Goal: Task Accomplishment & Management: Manage account settings

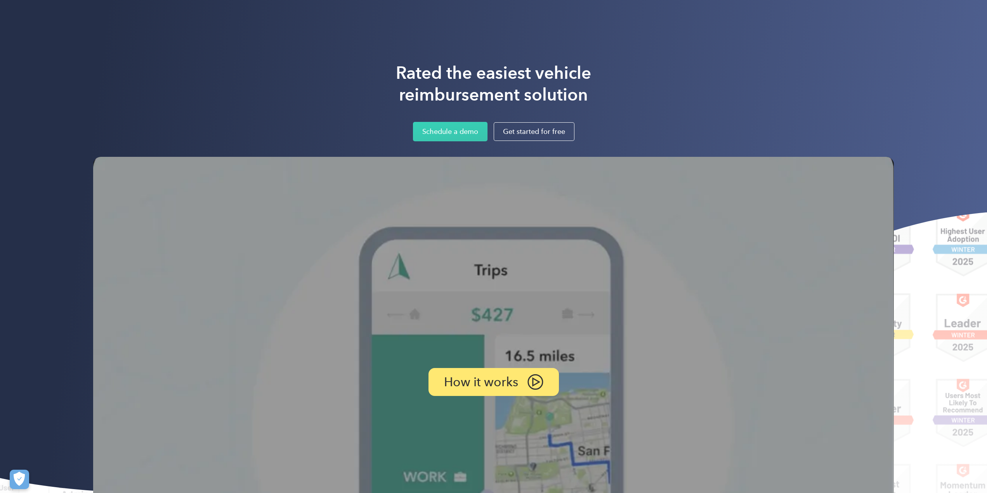
click at [802, 43] on div "Rated the easiest vehicle reimbursement solution Schedule a demo Get started fo…" at bounding box center [493, 319] width 987 height 638
click at [826, 12] on div "Login" at bounding box center [823, 14] width 14 height 10
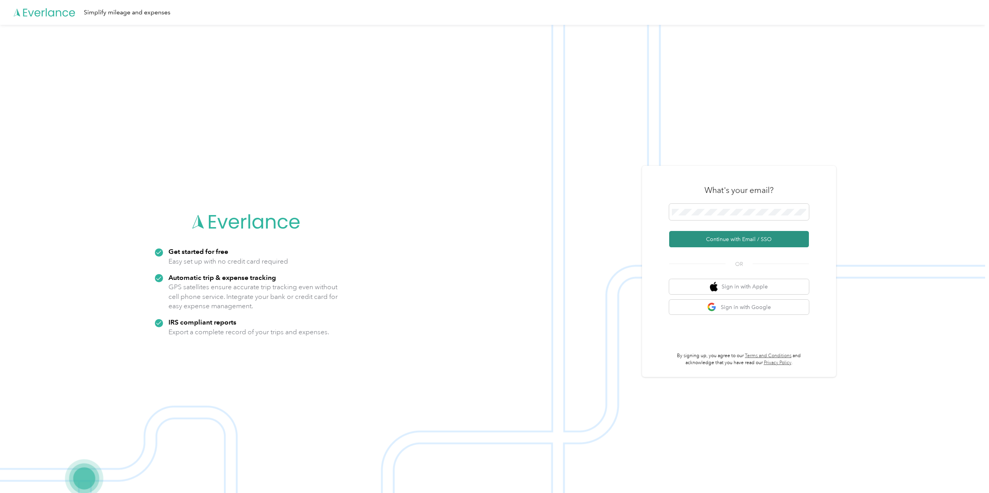
click at [741, 238] on button "Continue with Email / SSO" at bounding box center [739, 239] width 140 height 16
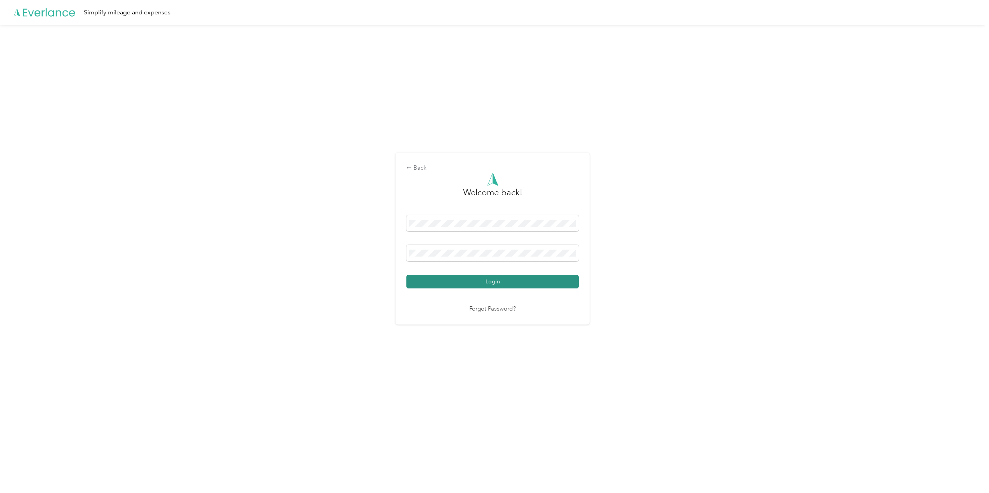
click at [461, 286] on button "Login" at bounding box center [493, 282] width 172 height 14
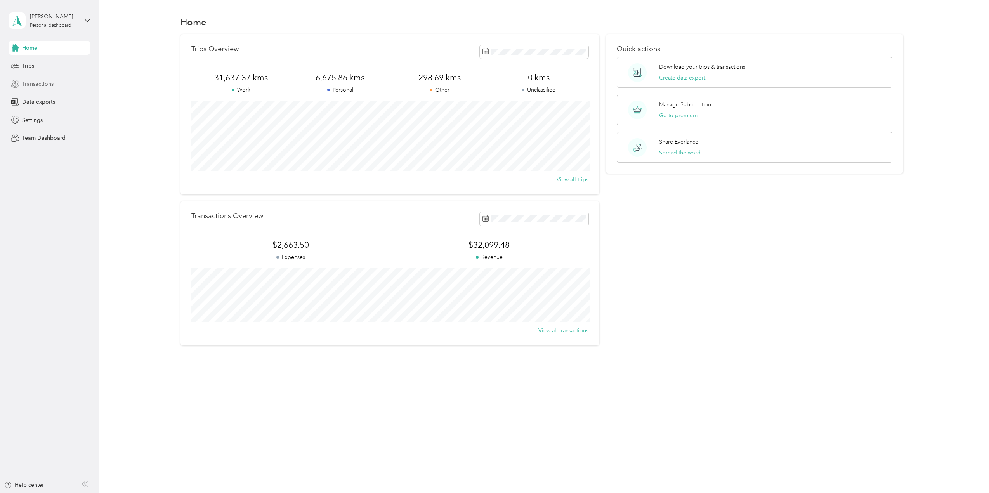
click at [39, 80] on span "Transactions" at bounding box center [37, 84] width 31 height 8
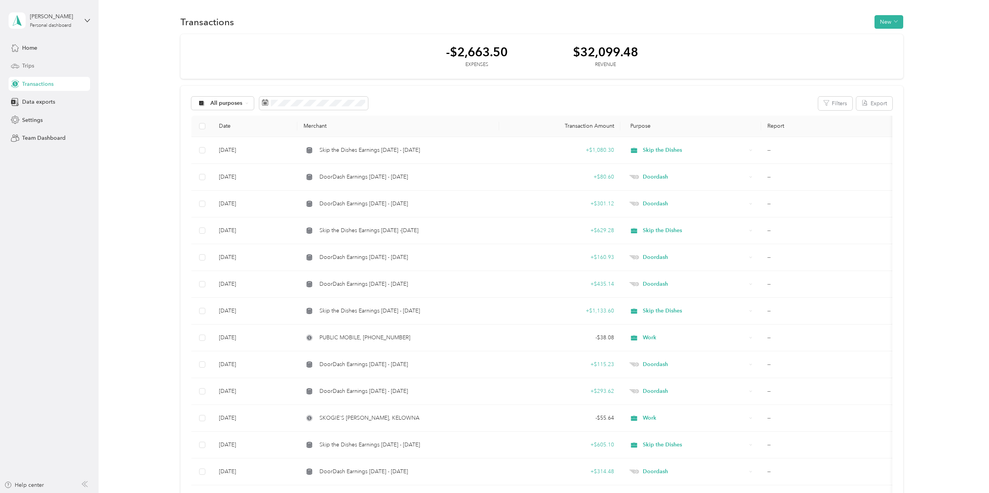
click at [28, 64] on span "Trips" at bounding box center [28, 66] width 12 height 8
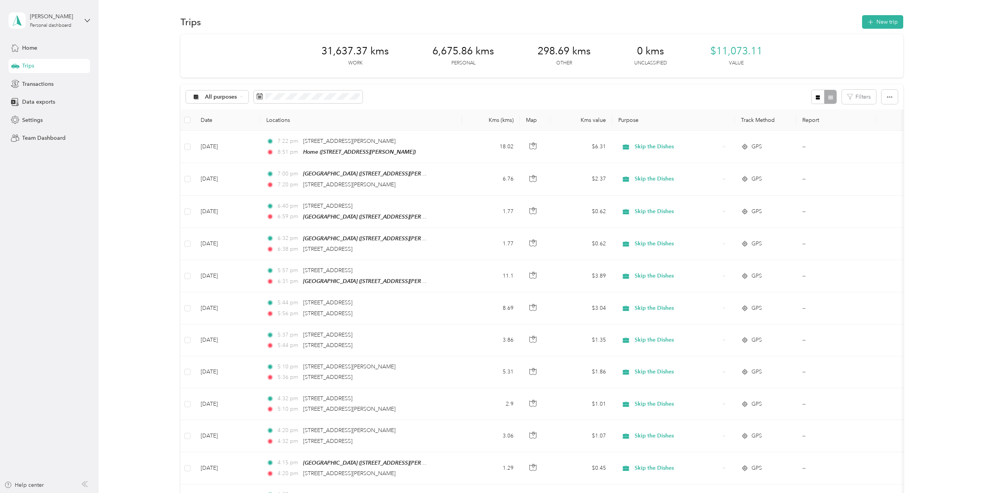
click at [798, 55] on div "31,637.37 kms Work 6,675.86 kms Personal 298.69 kms Other 0 kms Unclassified $1…" at bounding box center [542, 55] width 723 height 43
click at [893, 96] on button "button" at bounding box center [890, 97] width 16 height 14
click at [881, 125] on span "Export" at bounding box center [877, 125] width 16 height 7
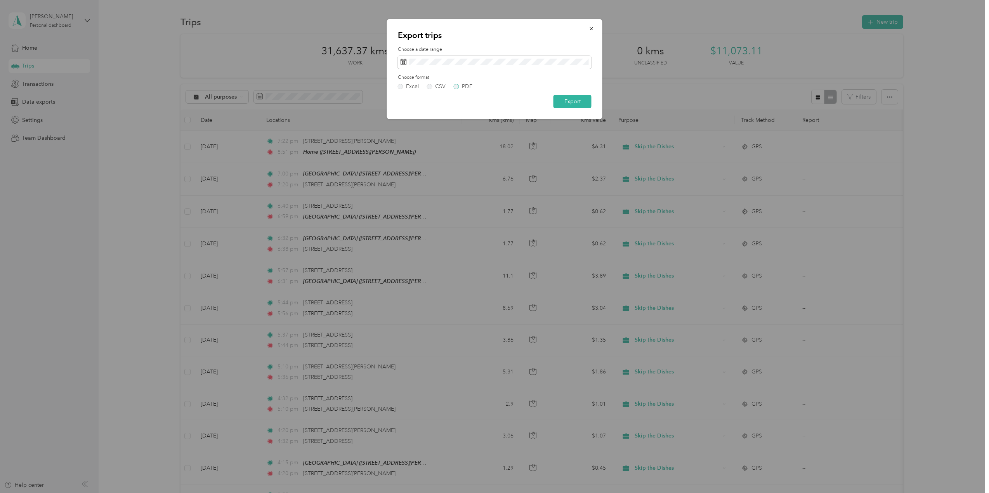
click at [457, 85] on label "PDF" at bounding box center [463, 86] width 19 height 5
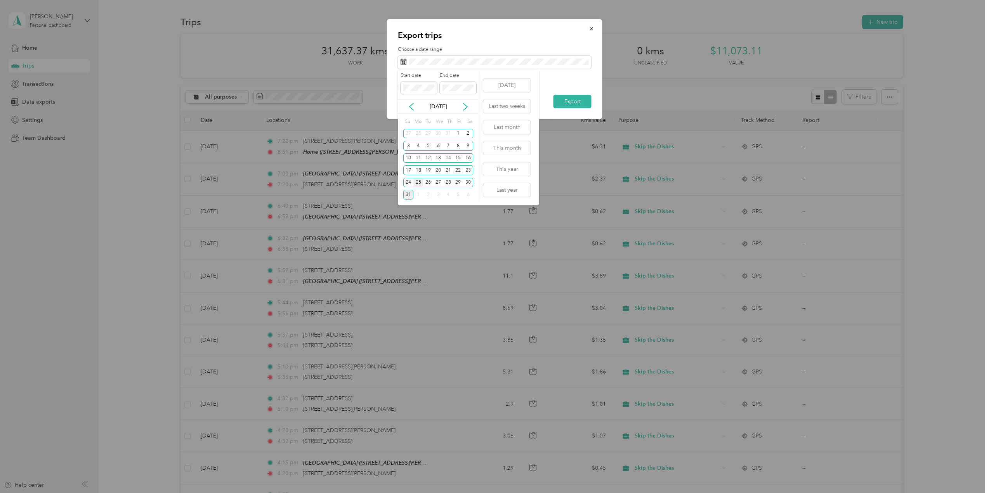
click at [418, 181] on div "25" at bounding box center [419, 183] width 10 height 10
click at [454, 83] on span at bounding box center [458, 88] width 37 height 12
click at [409, 194] on div "31" at bounding box center [408, 195] width 10 height 10
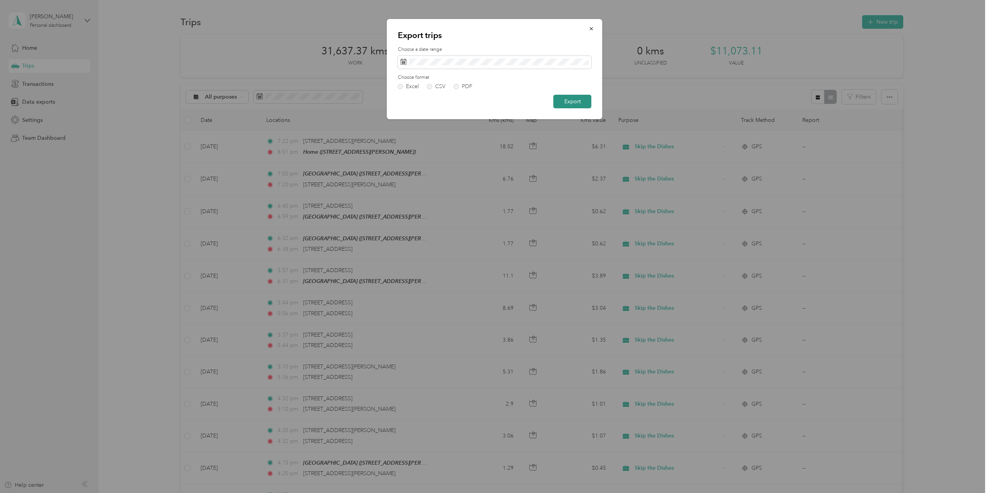
click at [571, 101] on button "Export" at bounding box center [573, 102] width 38 height 14
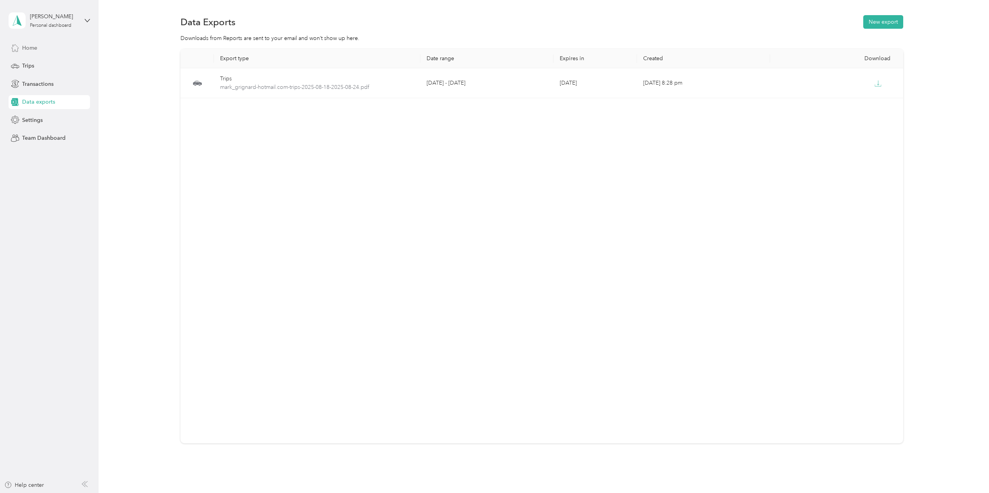
click at [49, 48] on div "Home" at bounding box center [50, 48] width 82 height 14
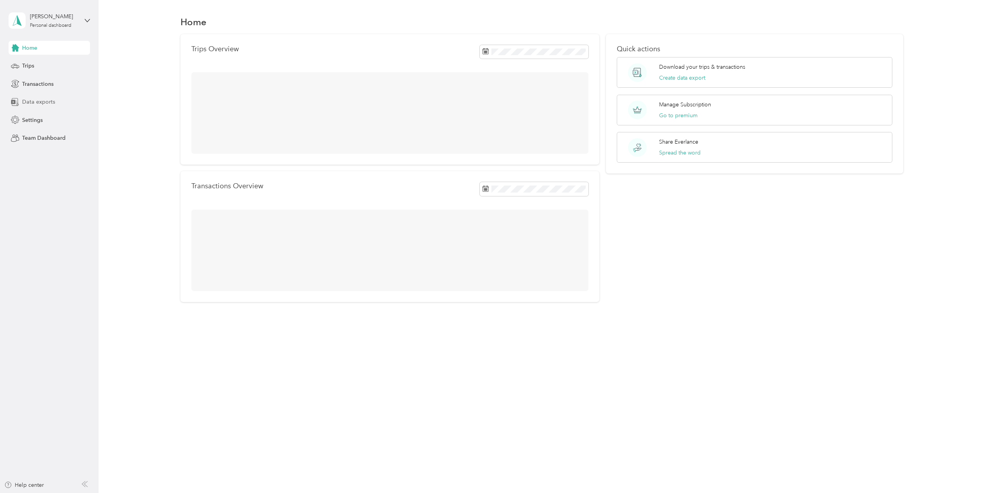
click at [44, 98] on div "Data exports" at bounding box center [50, 102] width 82 height 14
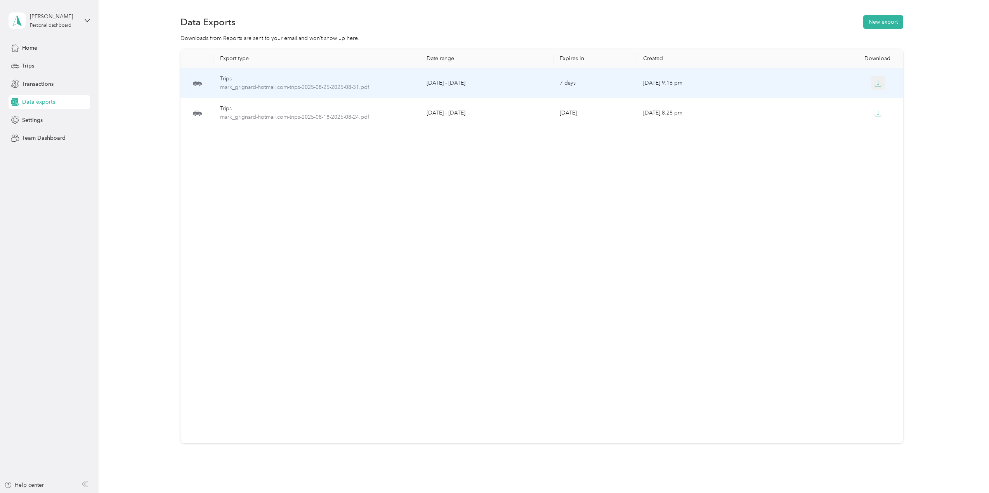
click at [879, 82] on icon "button" at bounding box center [878, 83] width 7 height 7
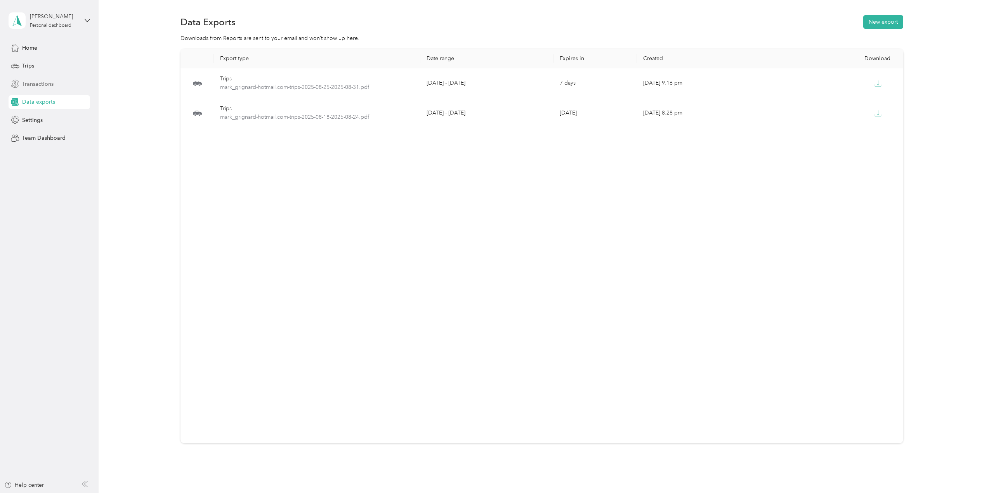
click at [38, 82] on span "Transactions" at bounding box center [37, 84] width 31 height 8
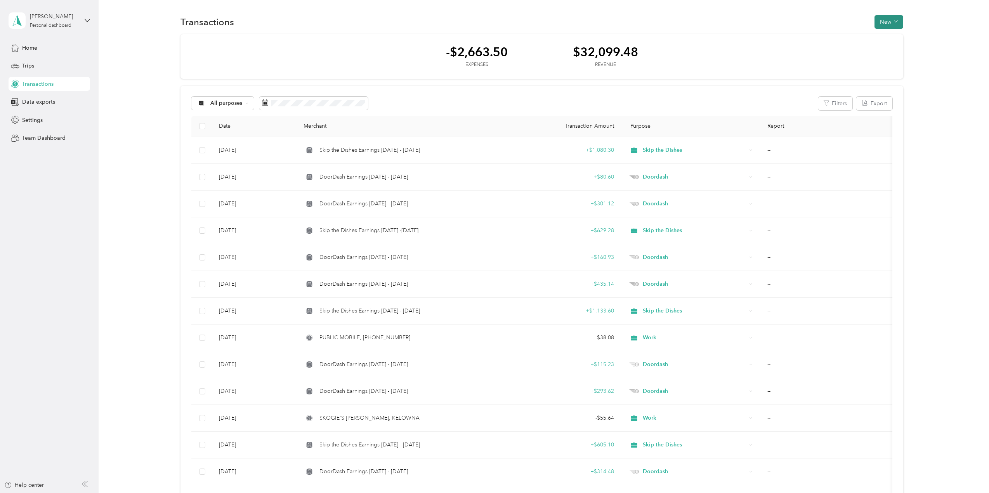
click at [895, 20] on icon "button" at bounding box center [896, 21] width 4 height 4
click at [889, 51] on span "Revenue" at bounding box center [885, 50] width 21 height 8
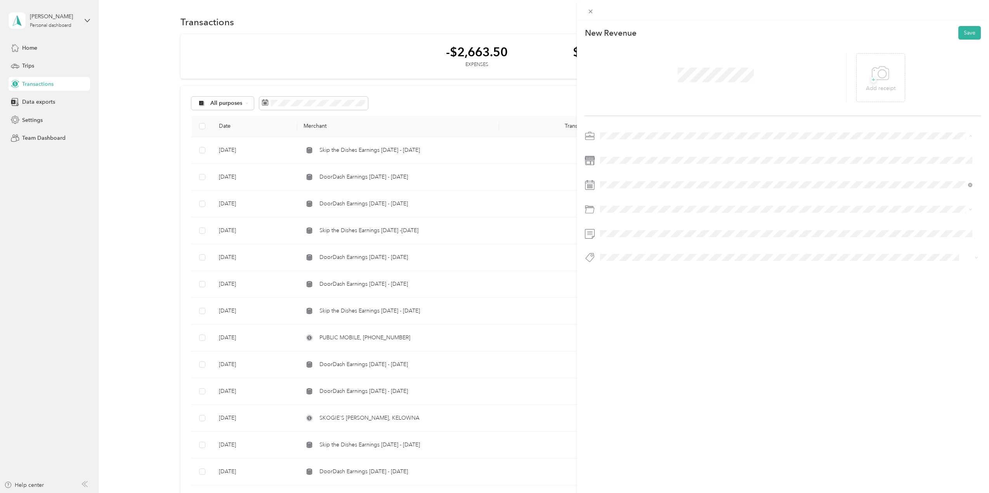
click at [629, 188] on div "Doordash" at bounding box center [786, 190] width 367 height 8
click at [629, 303] on div "25" at bounding box center [627, 305] width 10 height 10
click at [965, 30] on button "Save" at bounding box center [970, 33] width 23 height 14
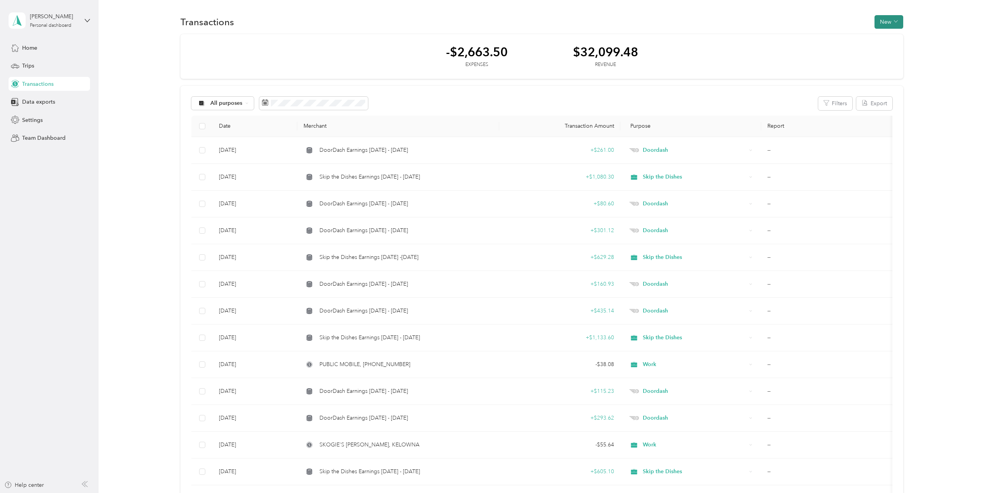
click at [881, 20] on button "New" at bounding box center [889, 22] width 29 height 14
click at [887, 51] on span "Revenue" at bounding box center [885, 50] width 21 height 8
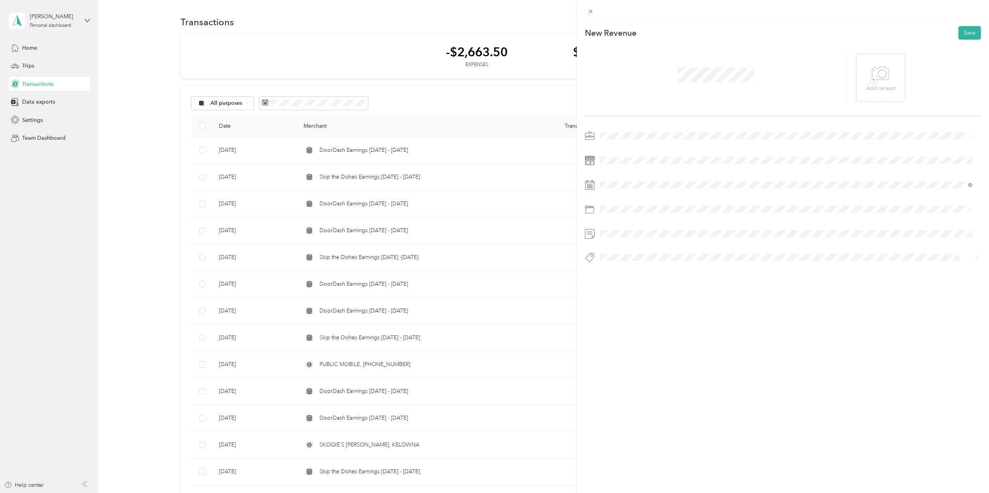
click at [624, 190] on span "Doordash" at bounding box center [615, 190] width 25 height 7
click at [638, 305] on div "26" at bounding box center [637, 305] width 10 height 10
click at [969, 29] on button "Save" at bounding box center [970, 33] width 23 height 14
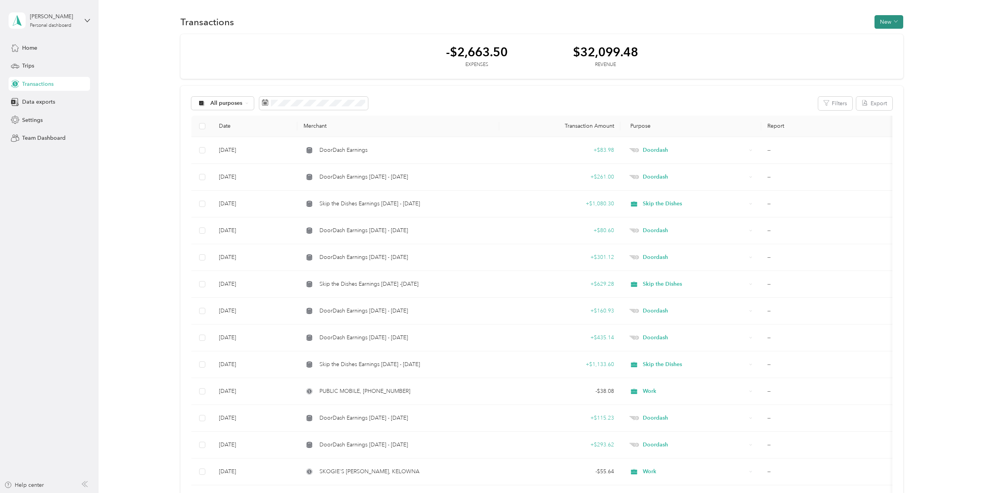
click at [899, 24] on button "New" at bounding box center [889, 22] width 29 height 14
click at [883, 49] on span "Revenue" at bounding box center [885, 50] width 21 height 8
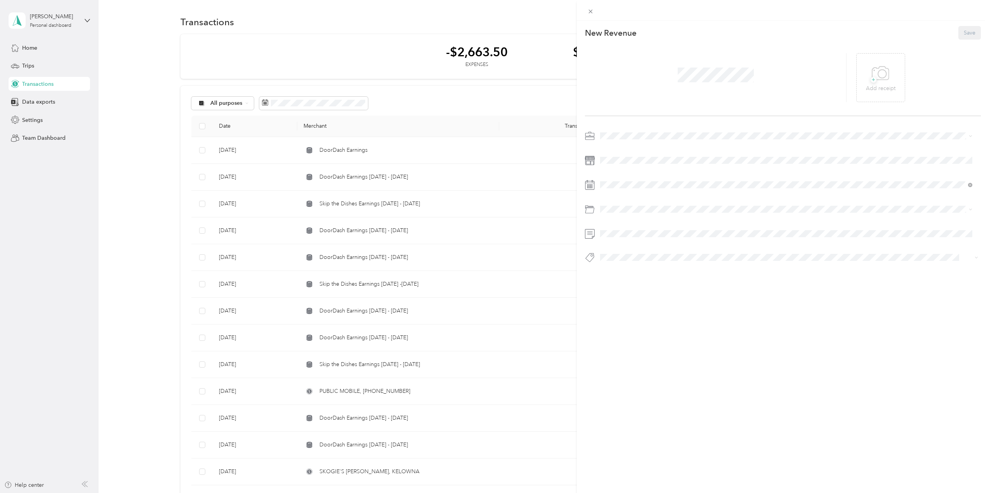
click at [760, 76] on div at bounding box center [716, 77] width 262 height 49
click at [630, 179] on li "Skip the Dishes" at bounding box center [787, 177] width 378 height 14
click at [630, 181] on span at bounding box center [790, 185] width 384 height 12
click at [656, 303] on div "28" at bounding box center [657, 305] width 10 height 10
click at [963, 34] on button "Save" at bounding box center [970, 33] width 23 height 14
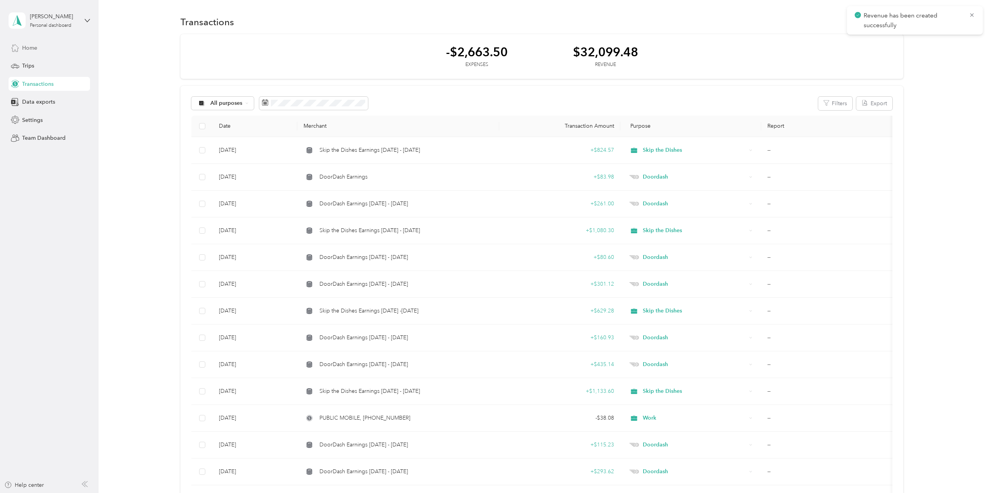
click at [26, 51] on span "Home" at bounding box center [29, 48] width 15 height 8
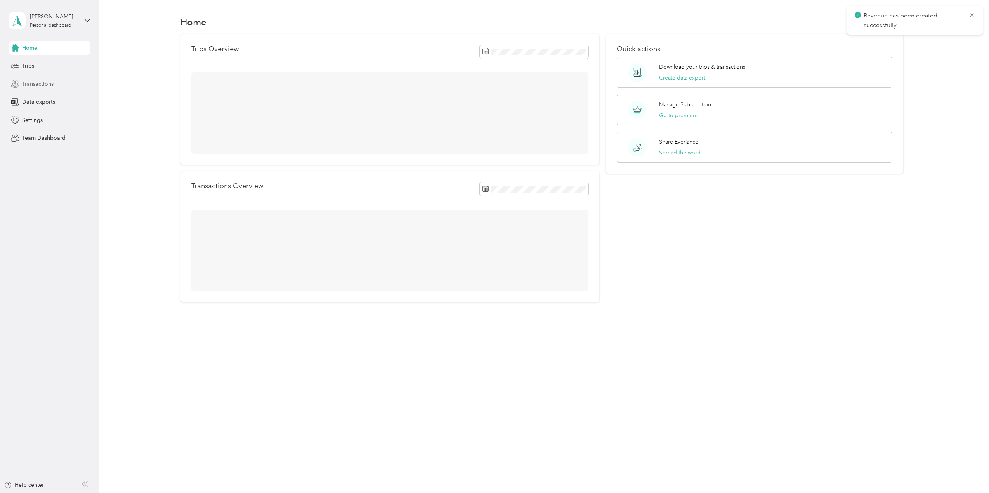
click at [47, 87] on span "Transactions" at bounding box center [37, 84] width 31 height 8
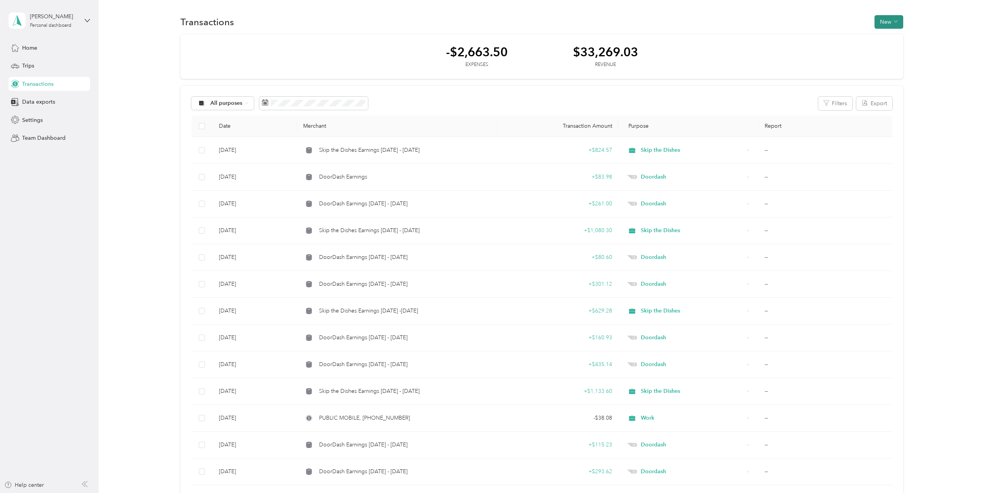
click at [882, 22] on button "New" at bounding box center [889, 22] width 29 height 14
click at [881, 37] on span "Expense" at bounding box center [885, 37] width 21 height 8
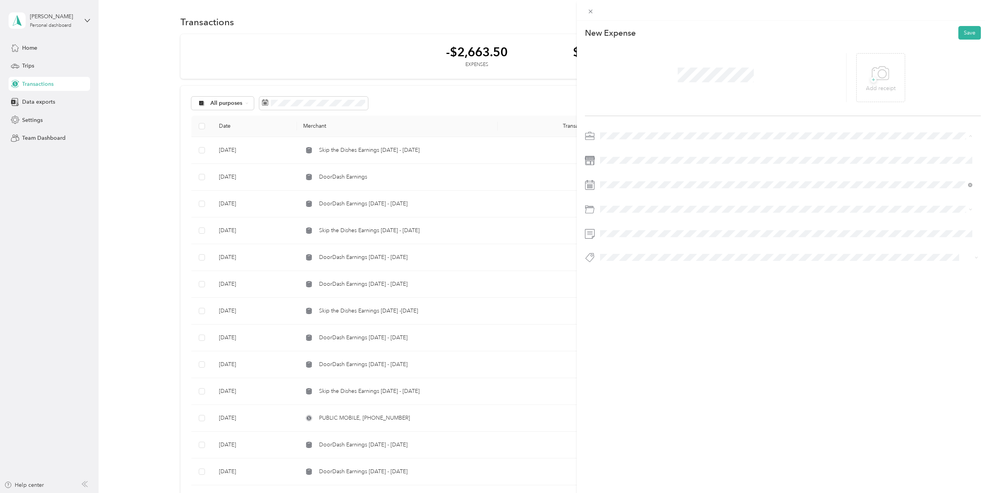
click at [617, 153] on ol "Work Personal Skip the Dishes Doordash Other Charity Medical Moving Commute" at bounding box center [787, 197] width 378 height 109
click at [620, 149] on div "Work" at bounding box center [786, 150] width 367 height 8
click at [636, 307] on div "26" at bounding box center [637, 305] width 10 height 10
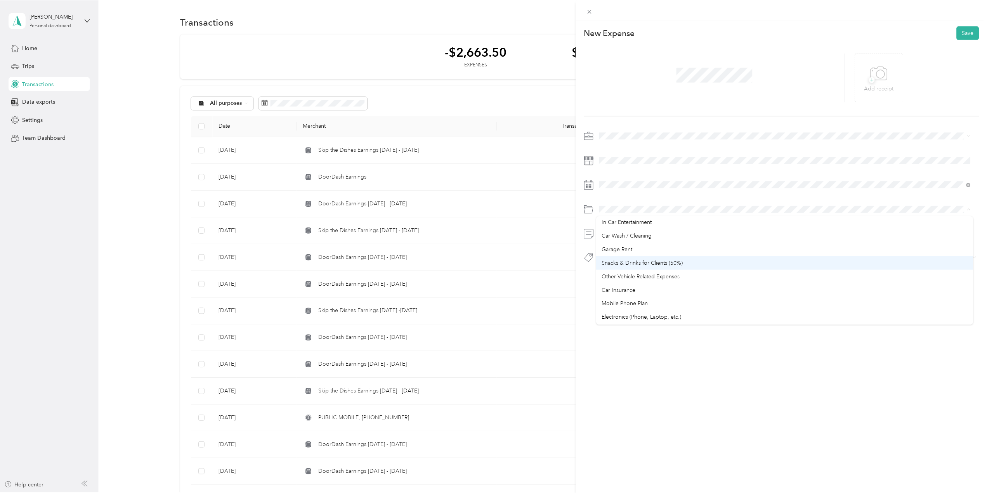
scroll to position [78, 0]
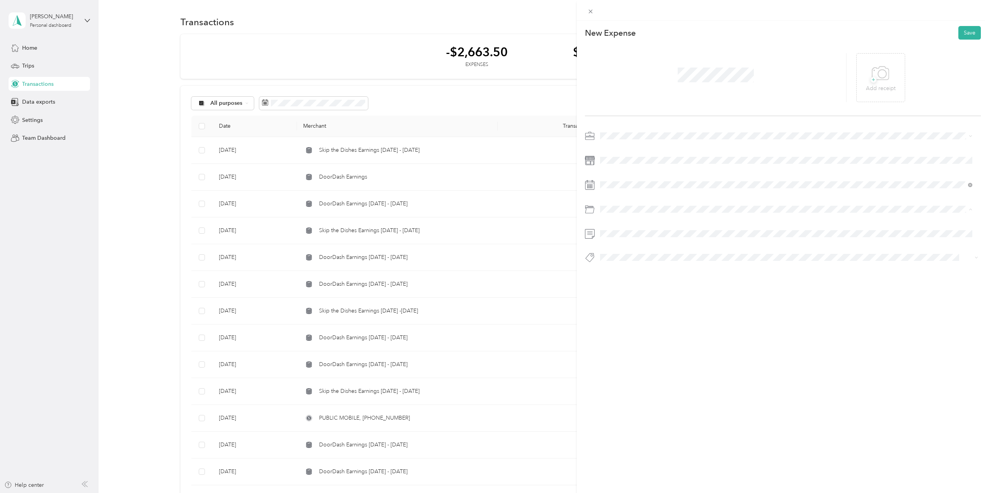
click at [631, 287] on li "Car Insurance" at bounding box center [787, 285] width 378 height 14
click at [965, 29] on button "Save" at bounding box center [970, 33] width 23 height 14
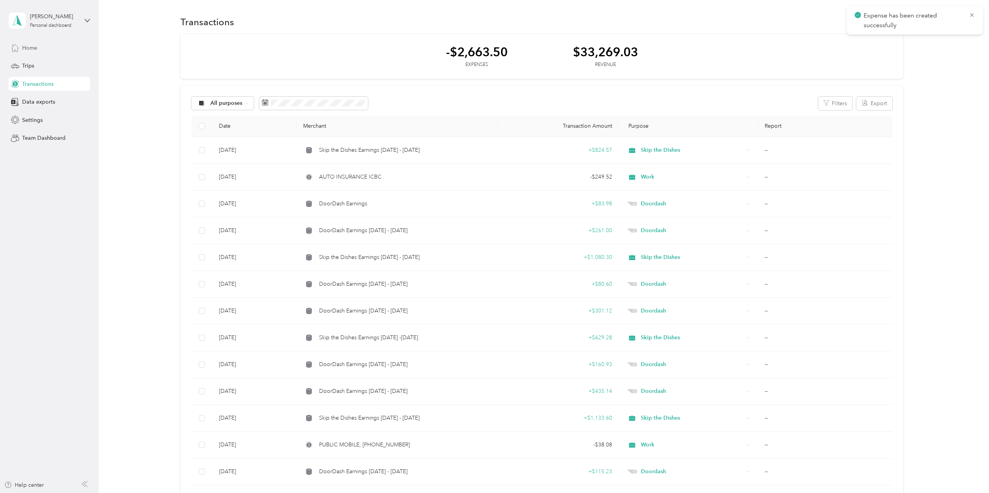
click at [26, 47] on span "Home" at bounding box center [29, 48] width 15 height 8
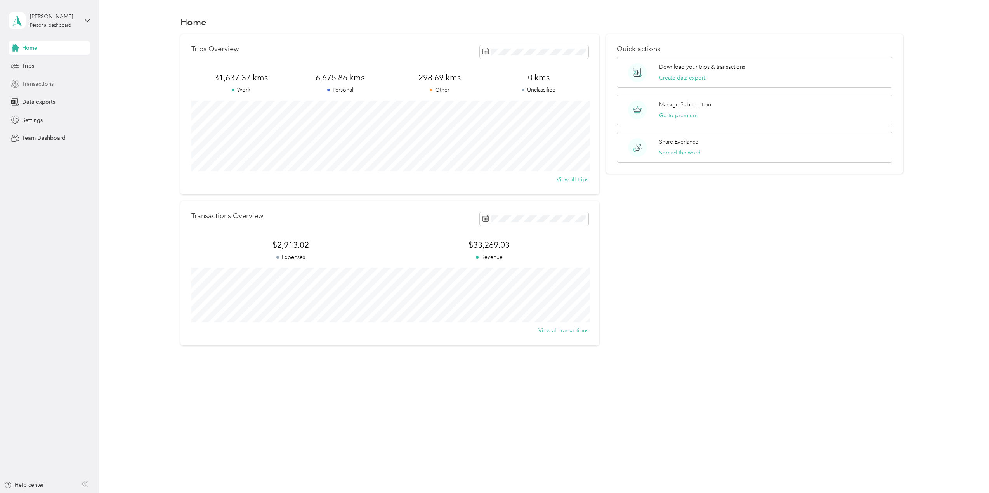
click at [37, 83] on span "Transactions" at bounding box center [37, 84] width 31 height 8
